Goal: Information Seeking & Learning: Learn about a topic

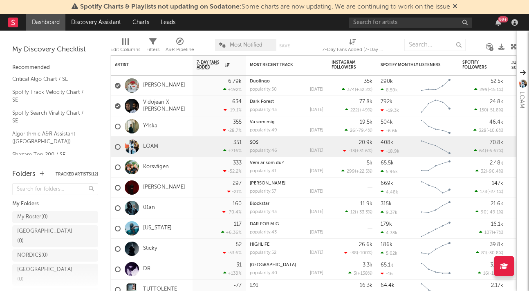
click at [374, 29] on div "99 +" at bounding box center [435, 22] width 172 height 16
click at [148, 78] on div "[PERSON_NAME]" at bounding box center [150, 86] width 70 height 24
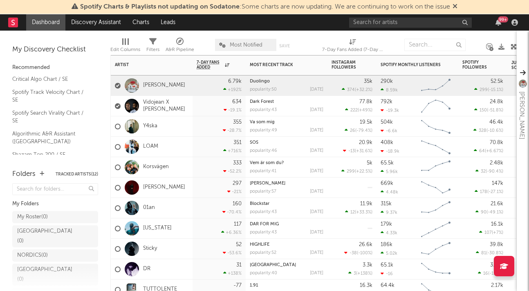
click at [148, 82] on div "[PERSON_NAME]" at bounding box center [150, 86] width 70 height 24
click at [153, 82] on link "[PERSON_NAME]" at bounding box center [164, 85] width 42 height 7
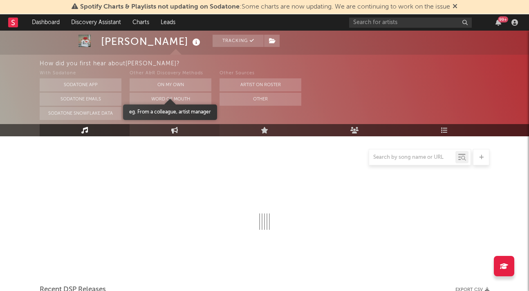
scroll to position [82, 0]
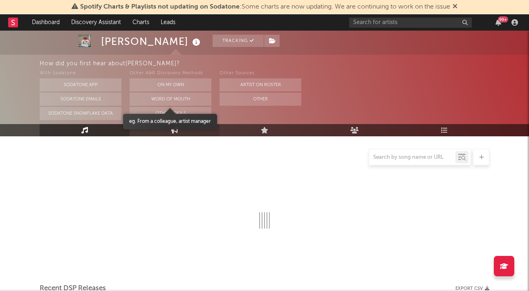
select select "6m"
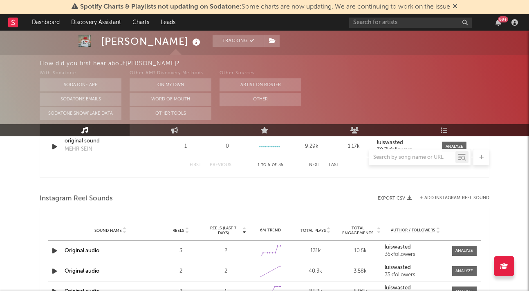
scroll to position [705, 0]
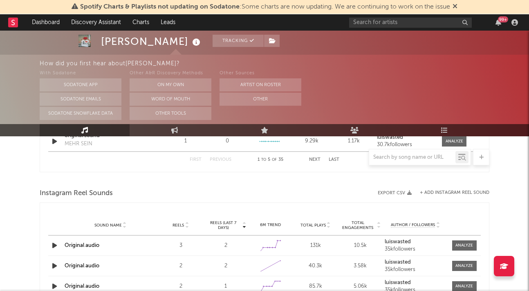
click at [310, 159] on div at bounding box center [265, 157] width 450 height 16
click at [313, 159] on div at bounding box center [265, 157] width 450 height 16
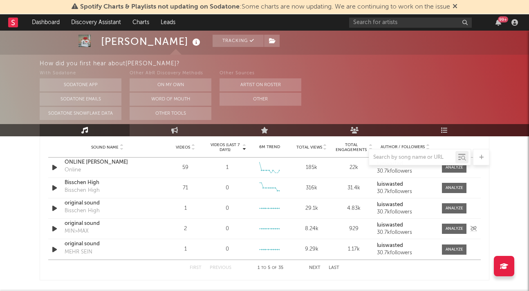
scroll to position [598, 0]
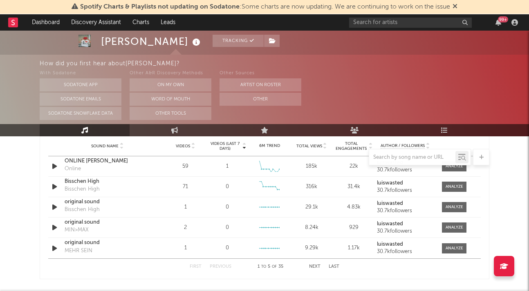
click at [314, 264] on div "First Previous 1 to 5 of 35 Next Last" at bounding box center [265, 267] width 150 height 16
click at [316, 266] on button "Next" at bounding box center [314, 267] width 11 height 4
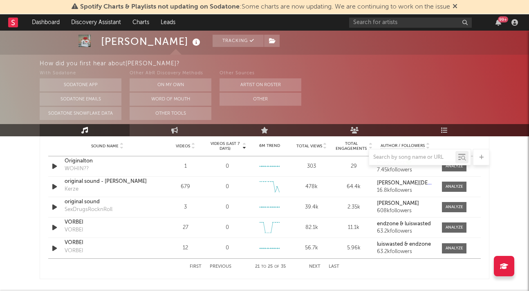
click at [316, 266] on button "Next" at bounding box center [314, 267] width 11 height 4
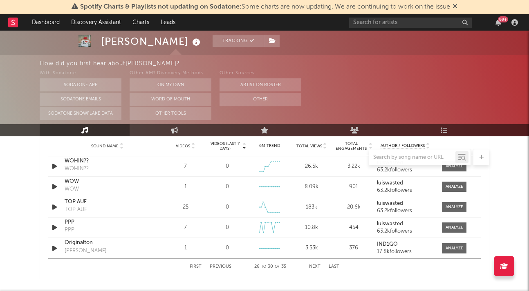
click at [316, 266] on button "Next" at bounding box center [314, 267] width 11 height 4
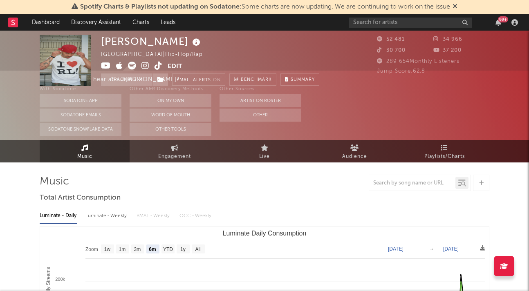
scroll to position [0, 0]
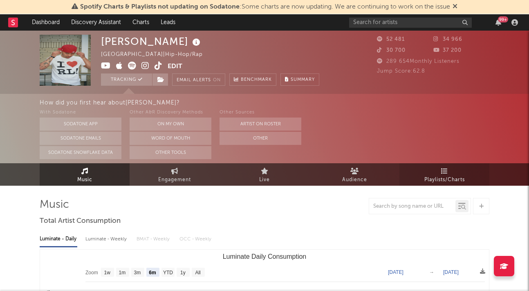
click at [427, 182] on span "Playlists/Charts" at bounding box center [444, 180] width 40 height 10
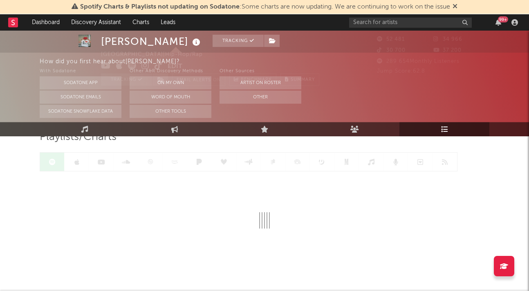
scroll to position [83, 0]
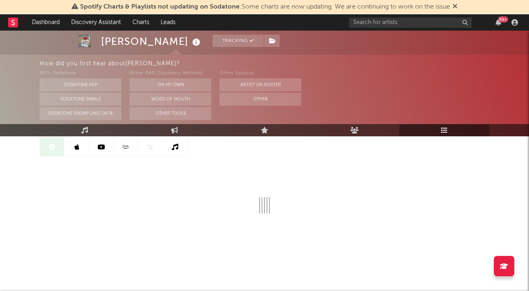
click at [84, 149] on link at bounding box center [77, 147] width 25 height 18
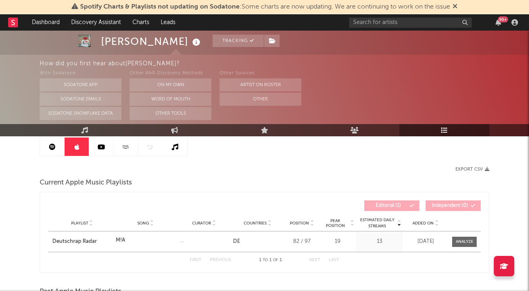
click at [109, 145] on link at bounding box center [101, 147] width 25 height 18
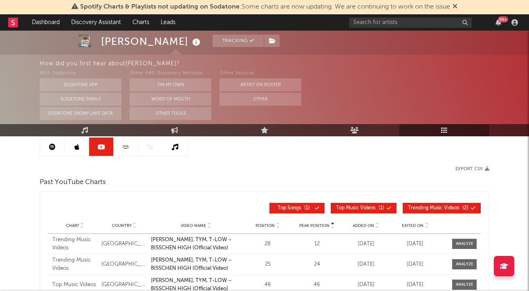
click at [55, 147] on icon at bounding box center [52, 147] width 7 height 7
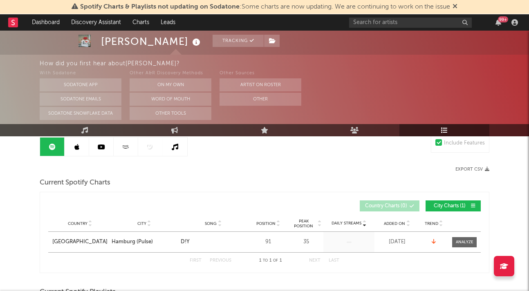
click at [77, 149] on icon at bounding box center [76, 147] width 5 height 7
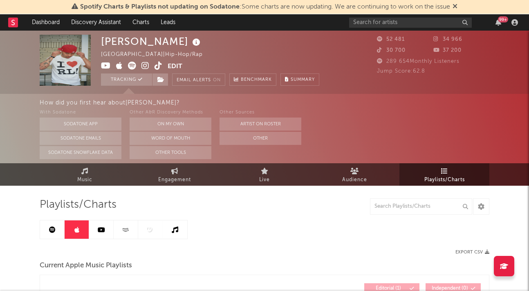
click at [53, 231] on icon at bounding box center [52, 230] width 7 height 7
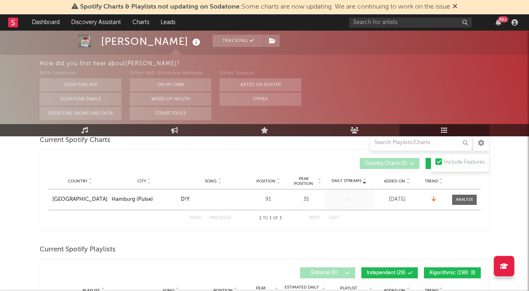
scroll to position [125, 0]
